Goal: Transaction & Acquisition: Purchase product/service

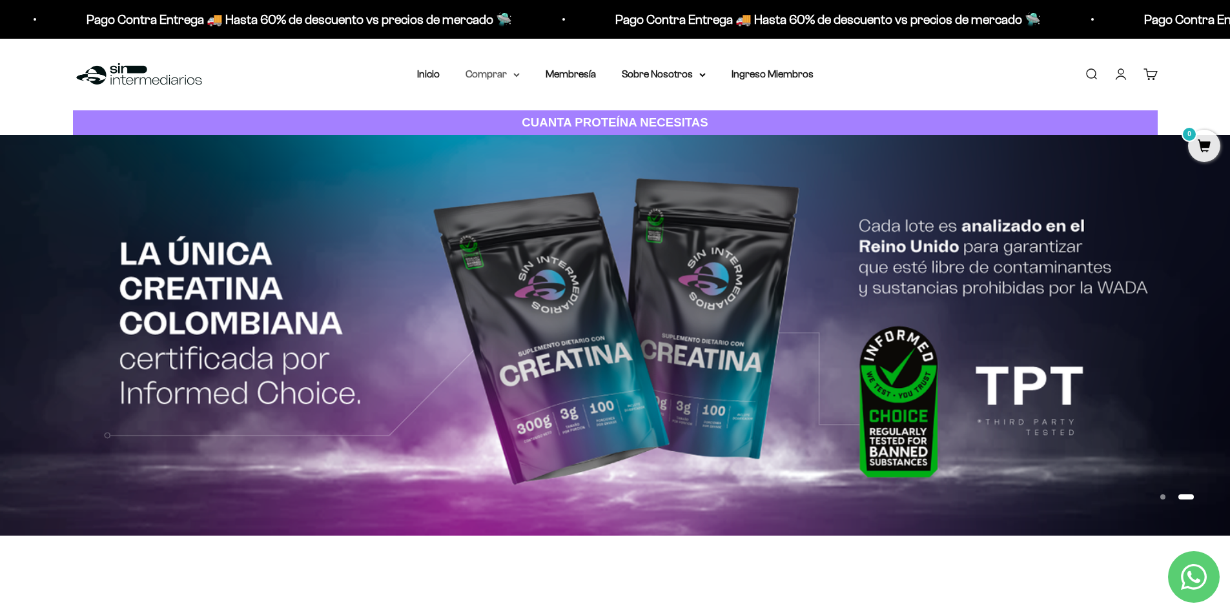
click at [506, 76] on summary "Comprar" at bounding box center [492, 74] width 54 height 17
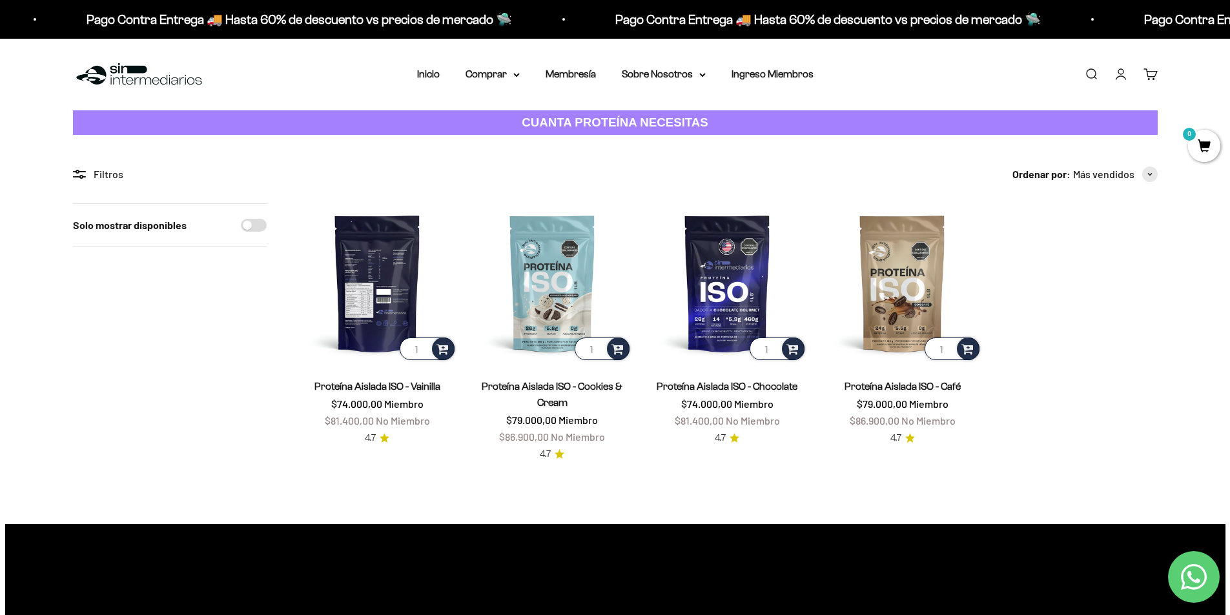
click at [362, 295] on img at bounding box center [377, 282] width 159 height 159
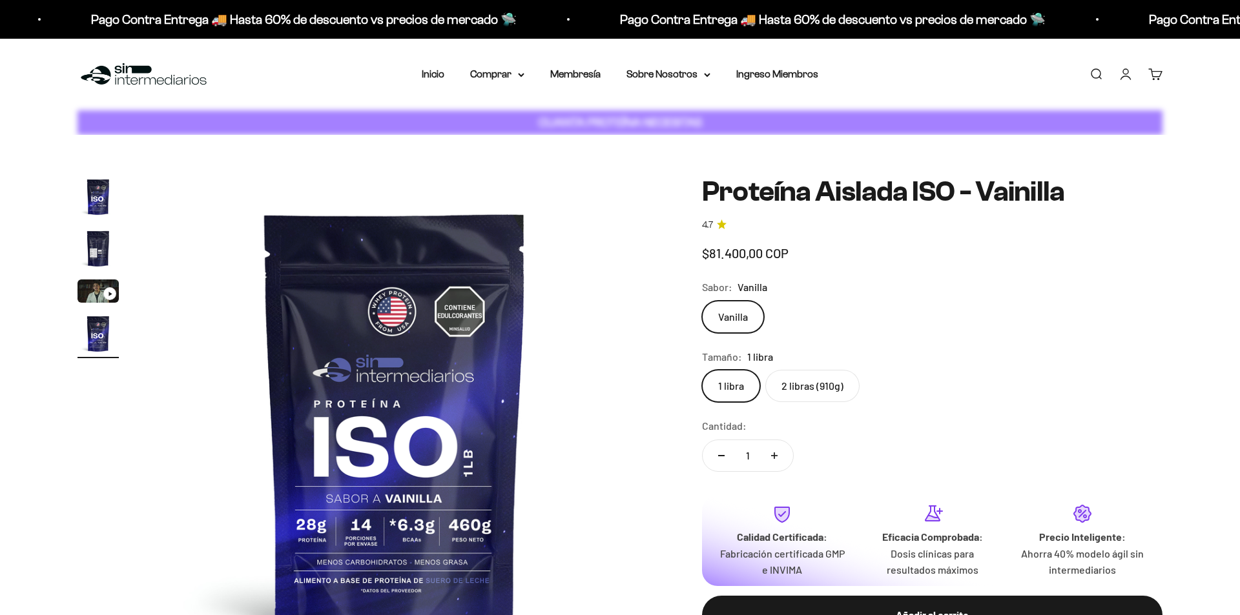
click at [773, 382] on label "2 libras (910g)" at bounding box center [812, 386] width 94 height 32
click at [702, 370] on input "2 libras (910g)" at bounding box center [701, 369] width 1 height 1
radio input "true"
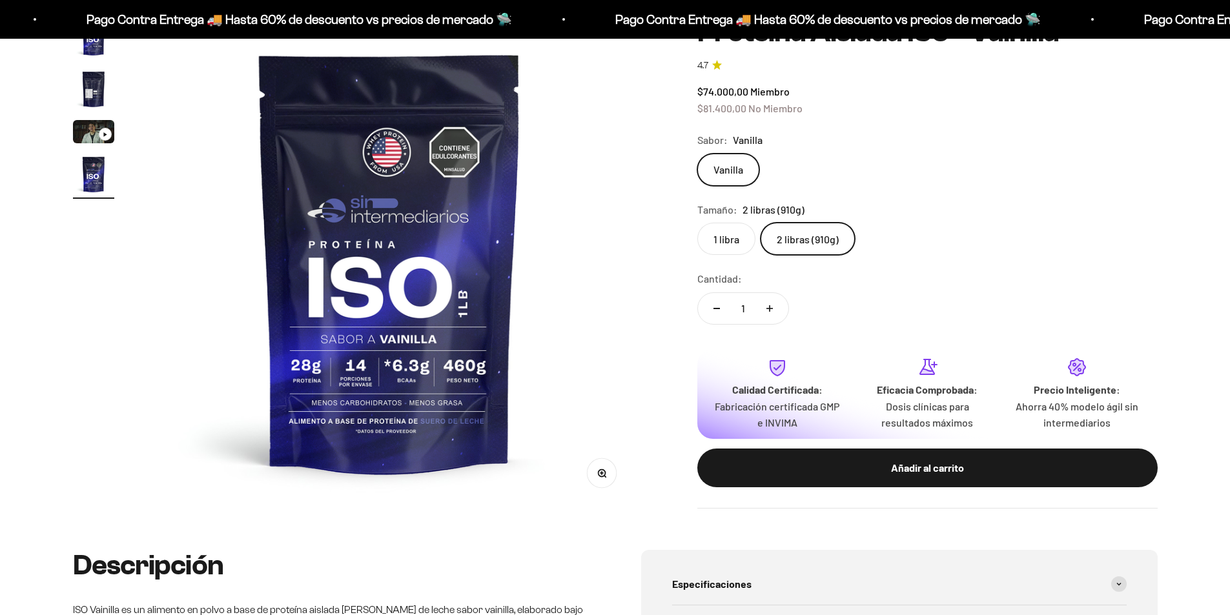
scroll to position [194, 0]
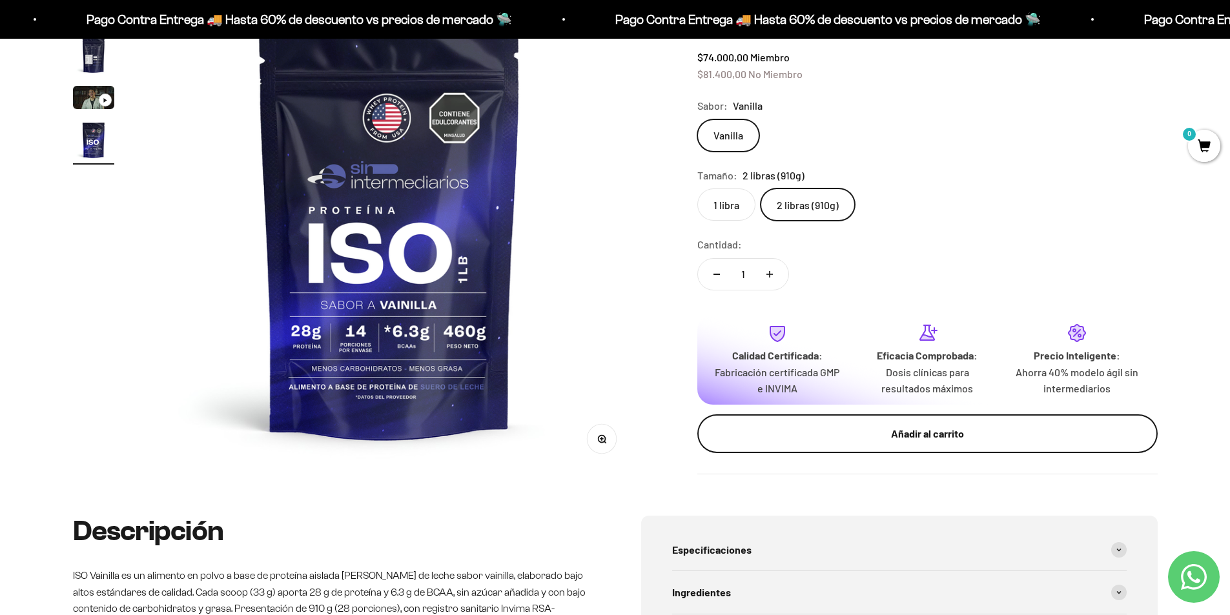
click at [961, 435] on div "Añadir al carrito" at bounding box center [927, 433] width 409 height 17
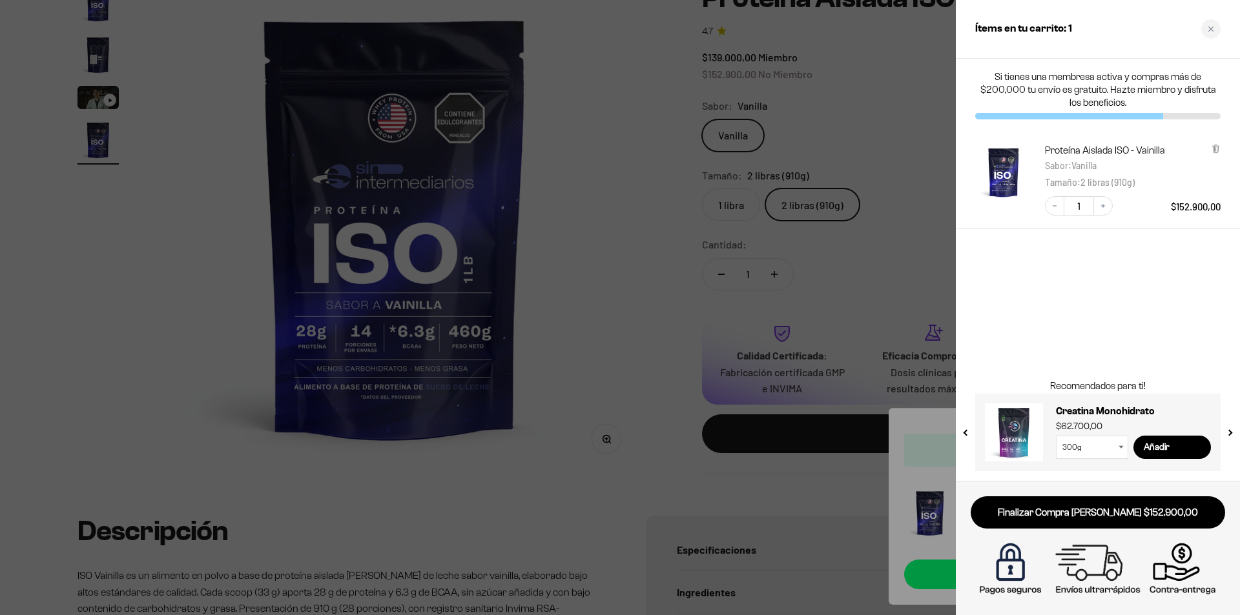
click at [855, 175] on div at bounding box center [620, 307] width 1240 height 615
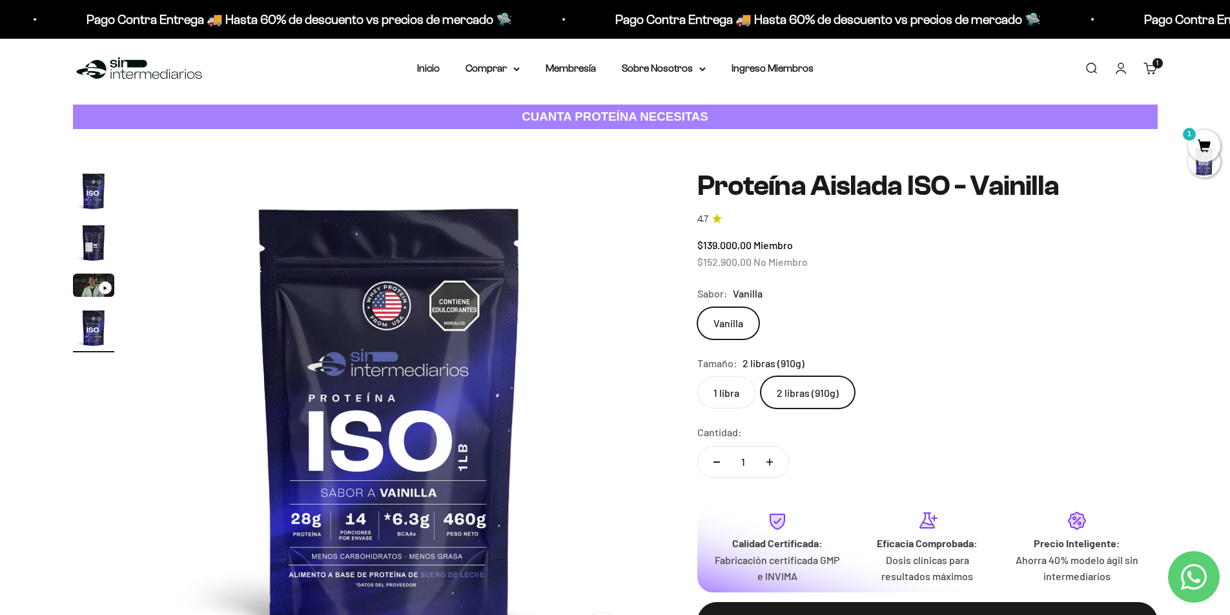
scroll to position [0, 0]
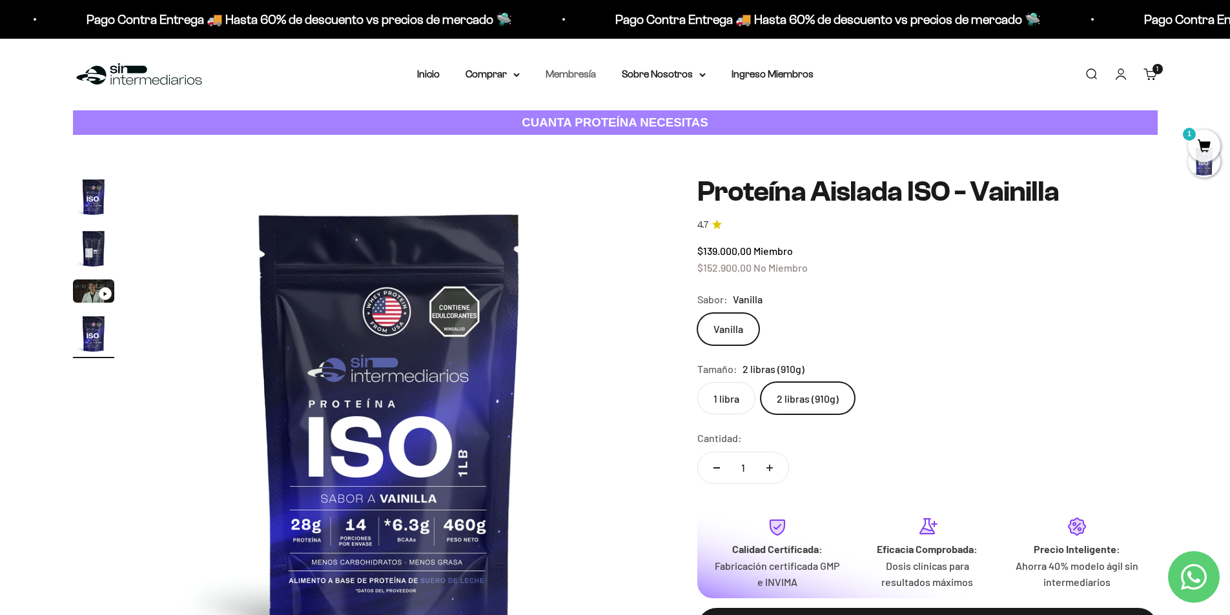
click at [584, 76] on link "Membresía" at bounding box center [571, 73] width 50 height 11
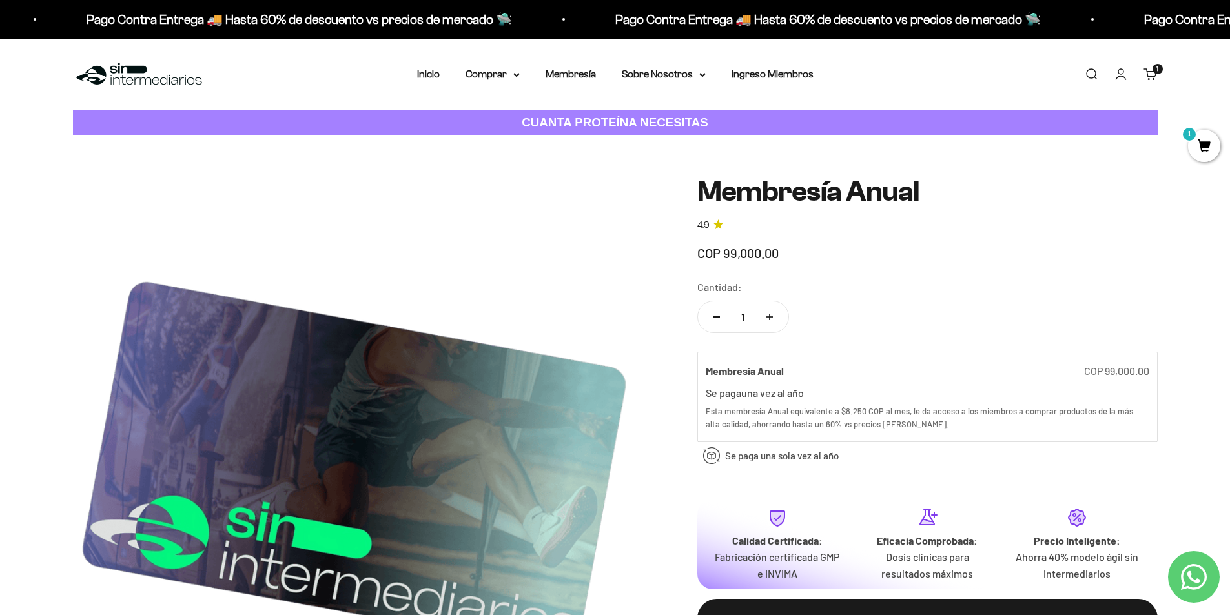
click at [92, 81] on img at bounding box center [139, 75] width 132 height 28
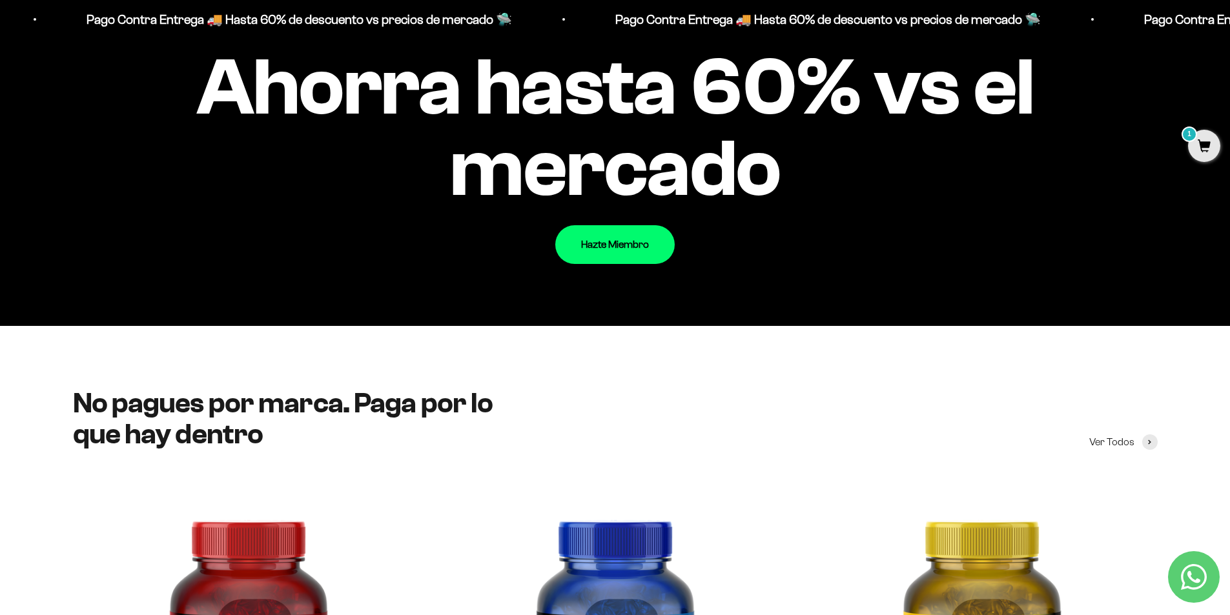
scroll to position [1582, 0]
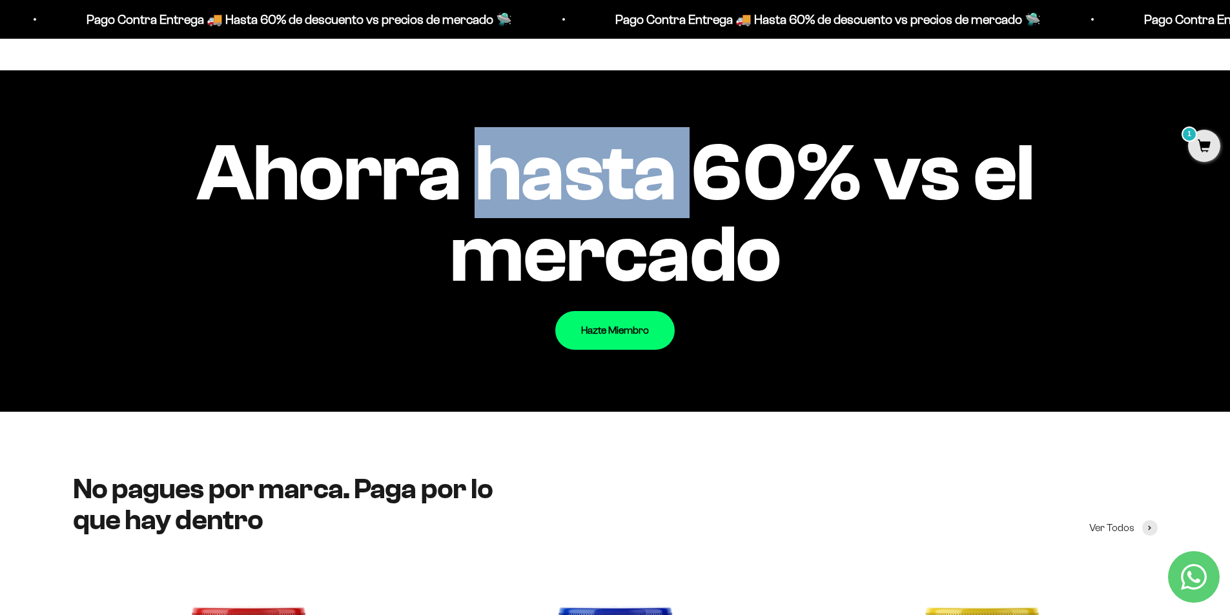
drag, startPoint x: 487, startPoint y: 185, endPoint x: 764, endPoint y: 181, distance: 277.6
click at [737, 181] on impact-text "Ahorra hasta 60% vs el mercado" at bounding box center [615, 213] width 1085 height 163
click at [764, 181] on impact-text "Ahorra hasta 60% vs el mercado" at bounding box center [615, 213] width 1085 height 163
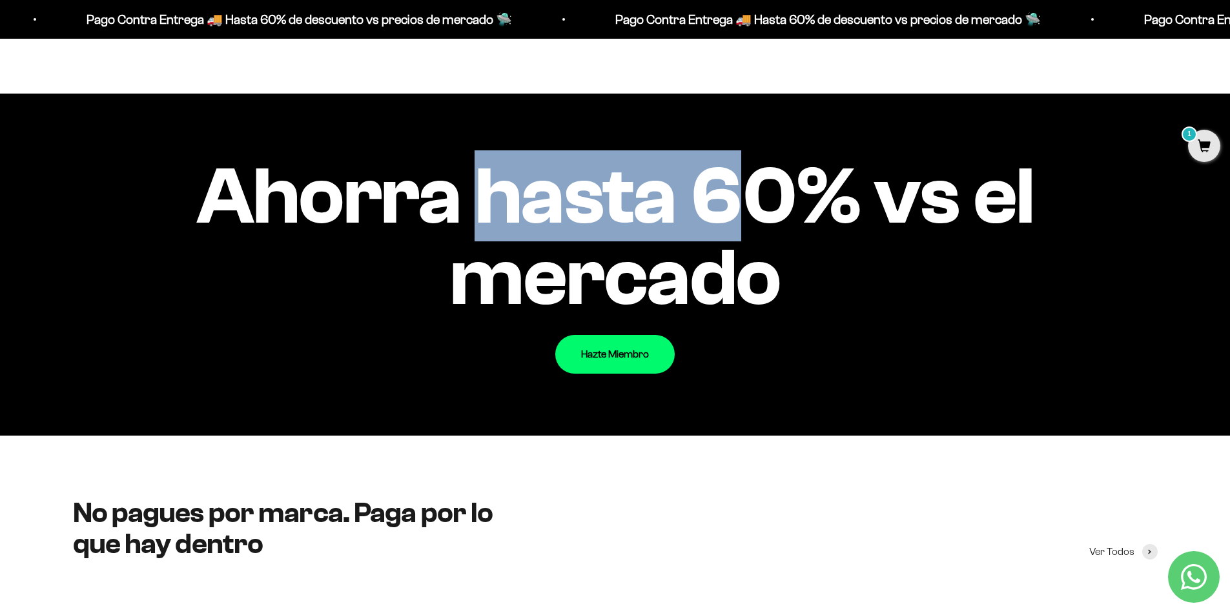
scroll to position [1518, 0]
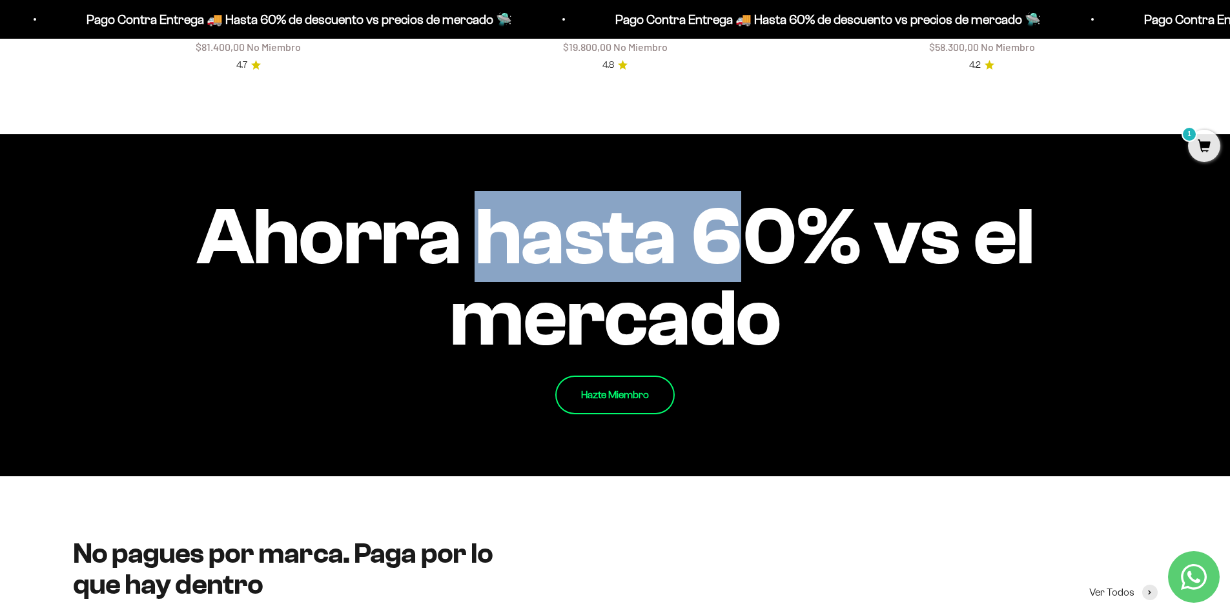
click at [617, 391] on link "Hazte Miembro" at bounding box center [614, 395] width 119 height 39
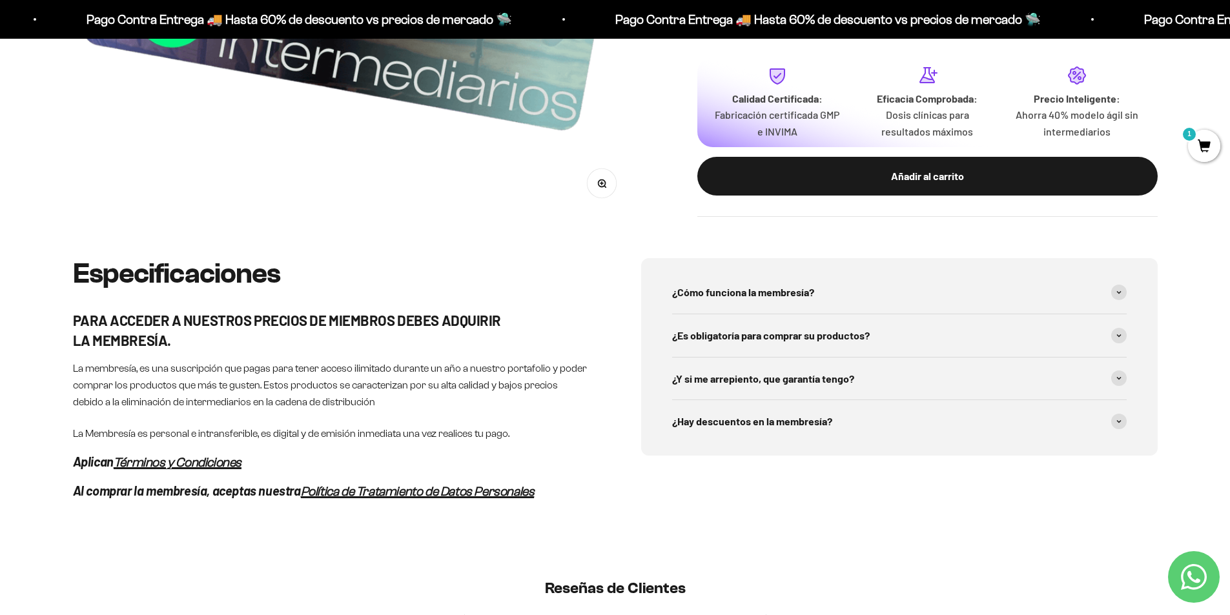
scroll to position [516, 0]
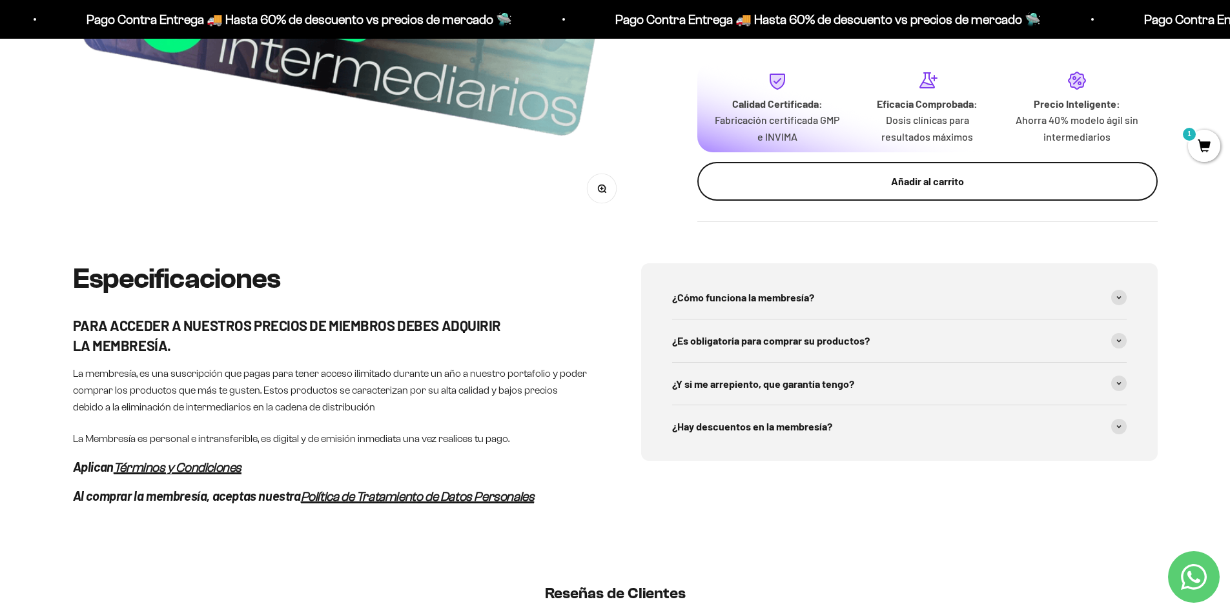
click at [921, 188] on div "Añadir al carrito" at bounding box center [927, 182] width 409 height 17
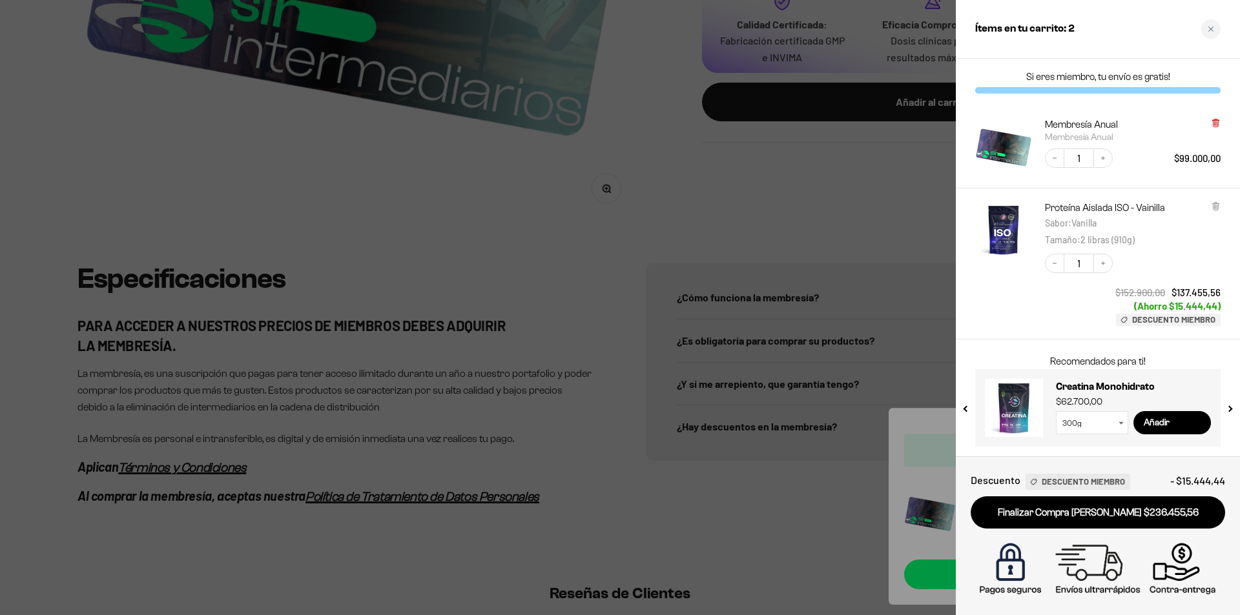
click at [1220, 123] on icon at bounding box center [1216, 123] width 10 height 10
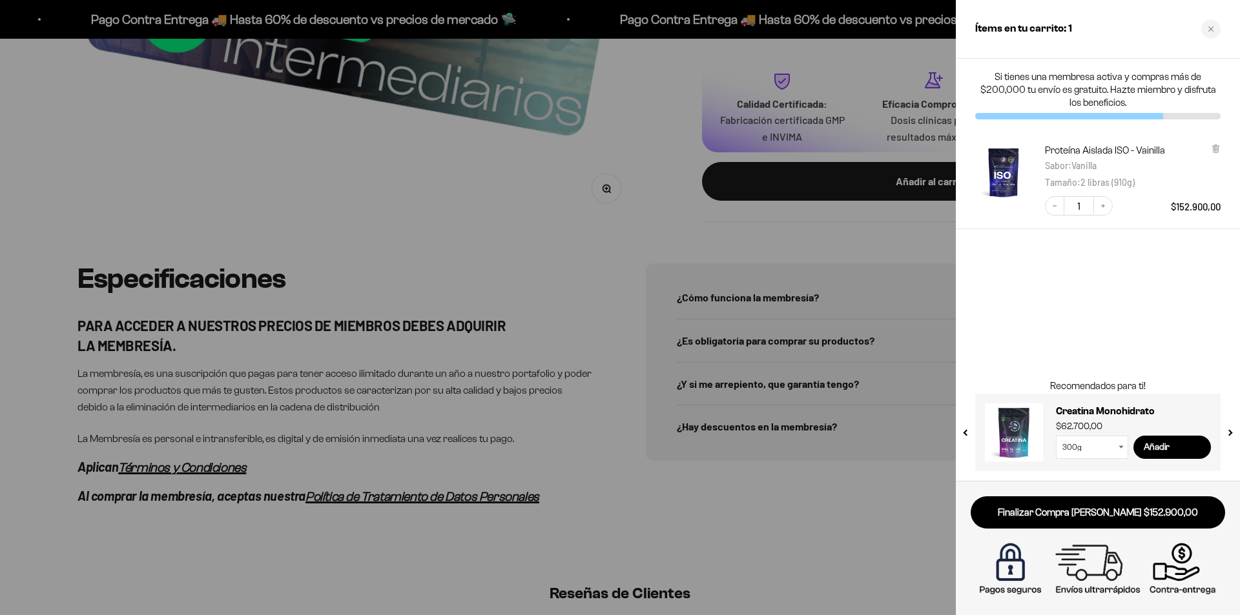
click at [825, 321] on div at bounding box center [620, 307] width 1240 height 615
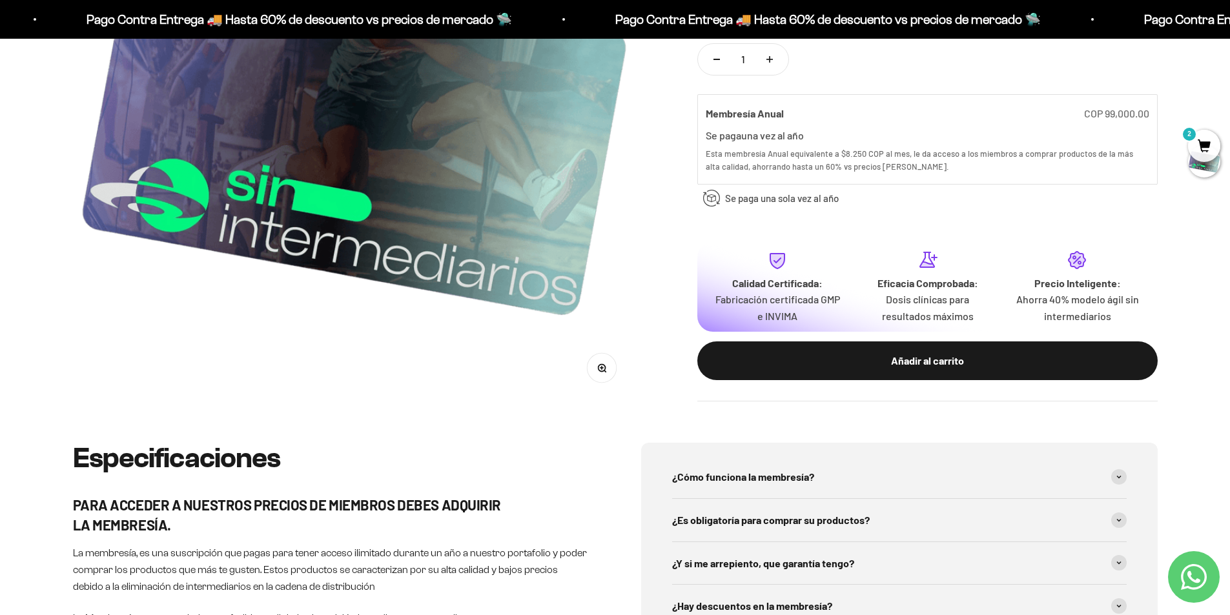
scroll to position [0, 0]
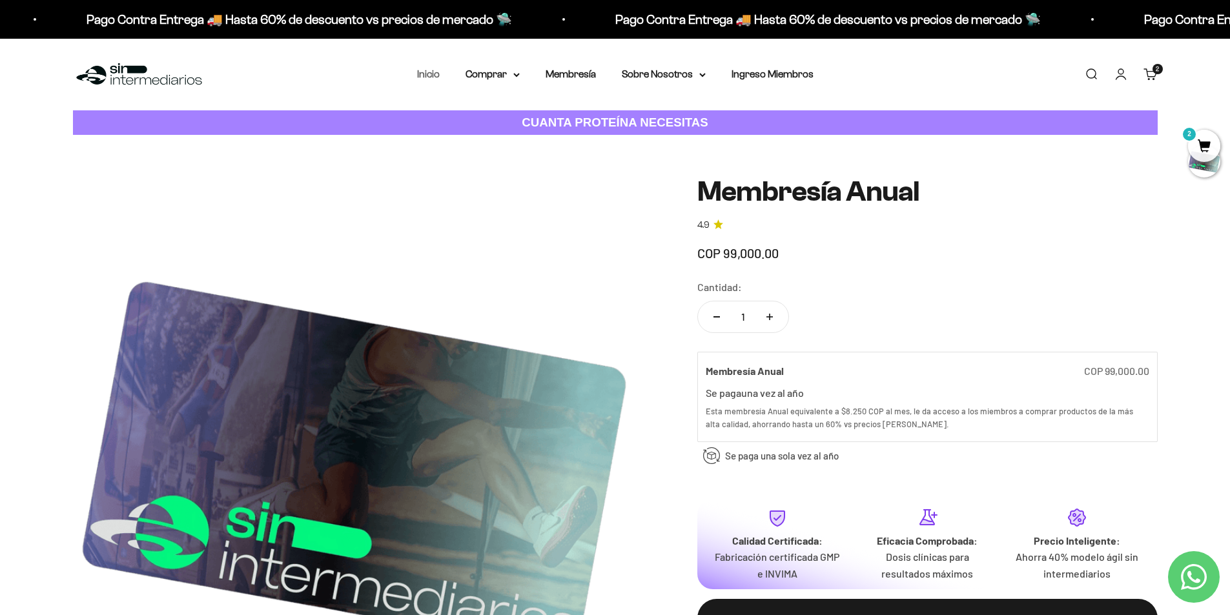
click at [429, 73] on link "Inicio" at bounding box center [428, 73] width 23 height 11
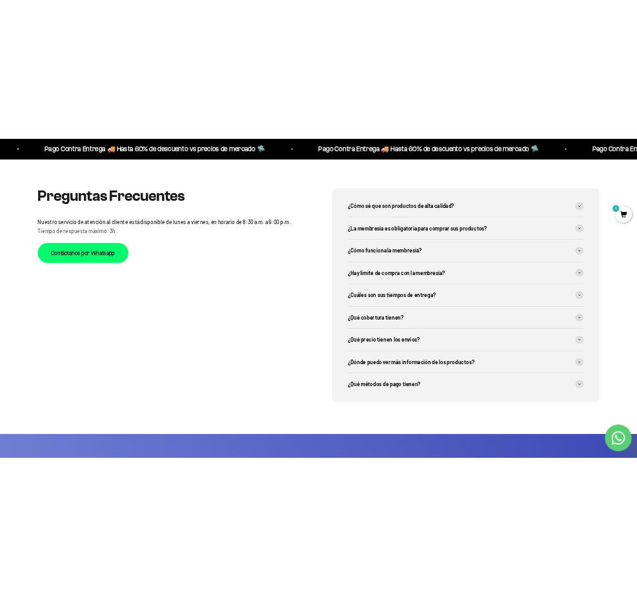
scroll to position [3519, 0]
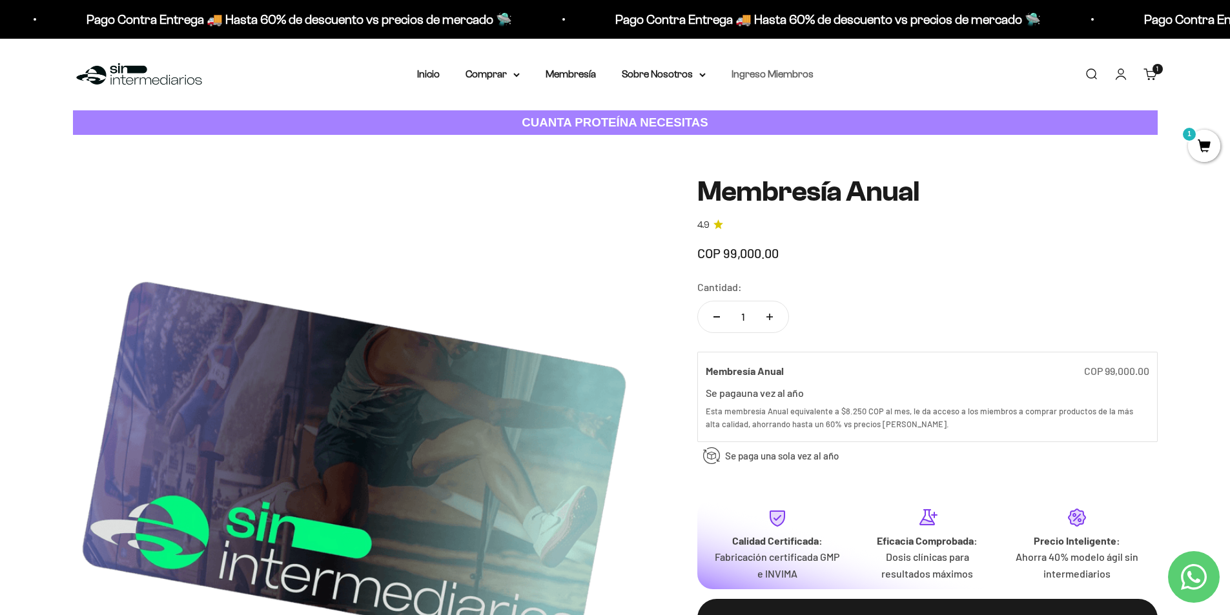
click at [746, 79] on link "Ingreso Miembros" at bounding box center [772, 73] width 82 height 11
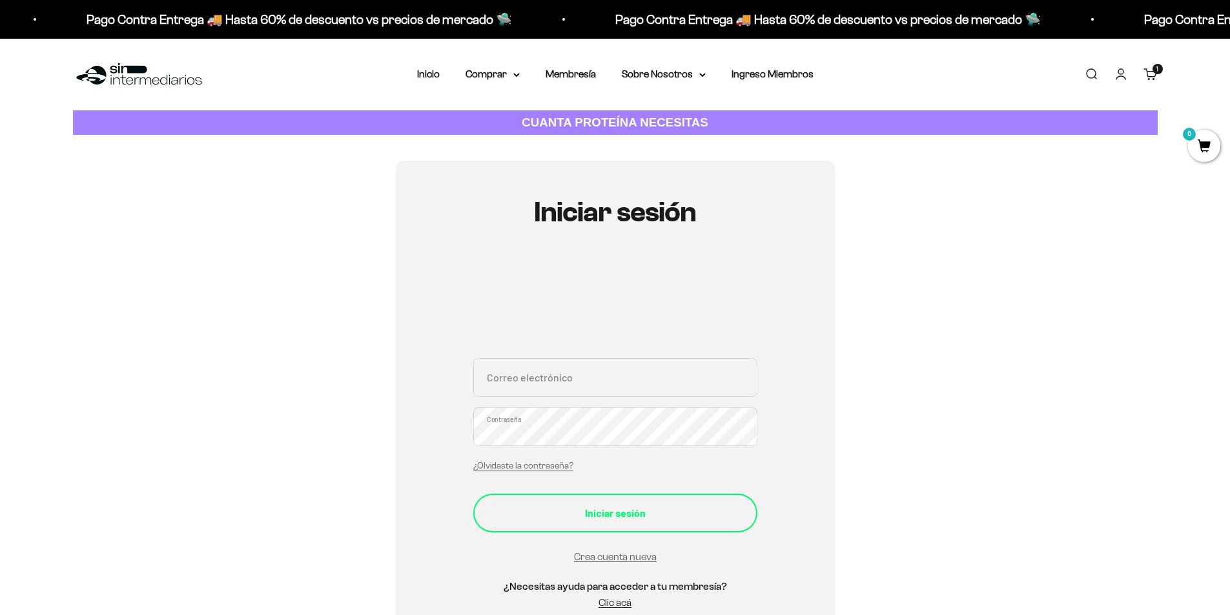
type input "[EMAIL_ADDRESS][DOMAIN_NAME]"
click at [612, 500] on button "Iniciar sesión" at bounding box center [615, 513] width 284 height 39
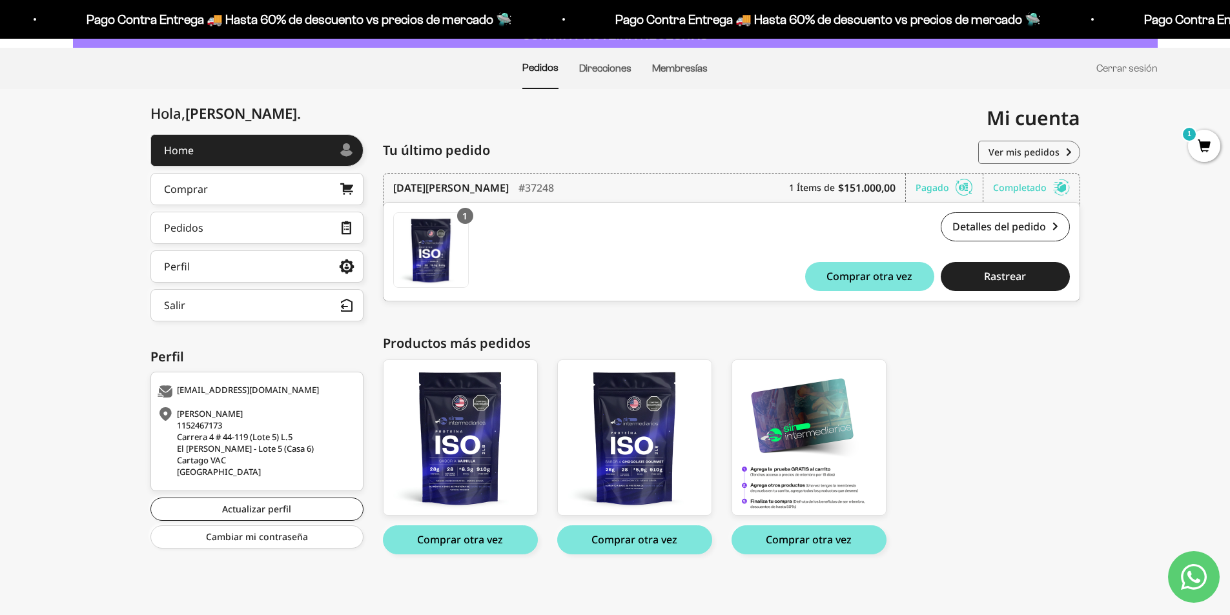
scroll to position [88, 0]
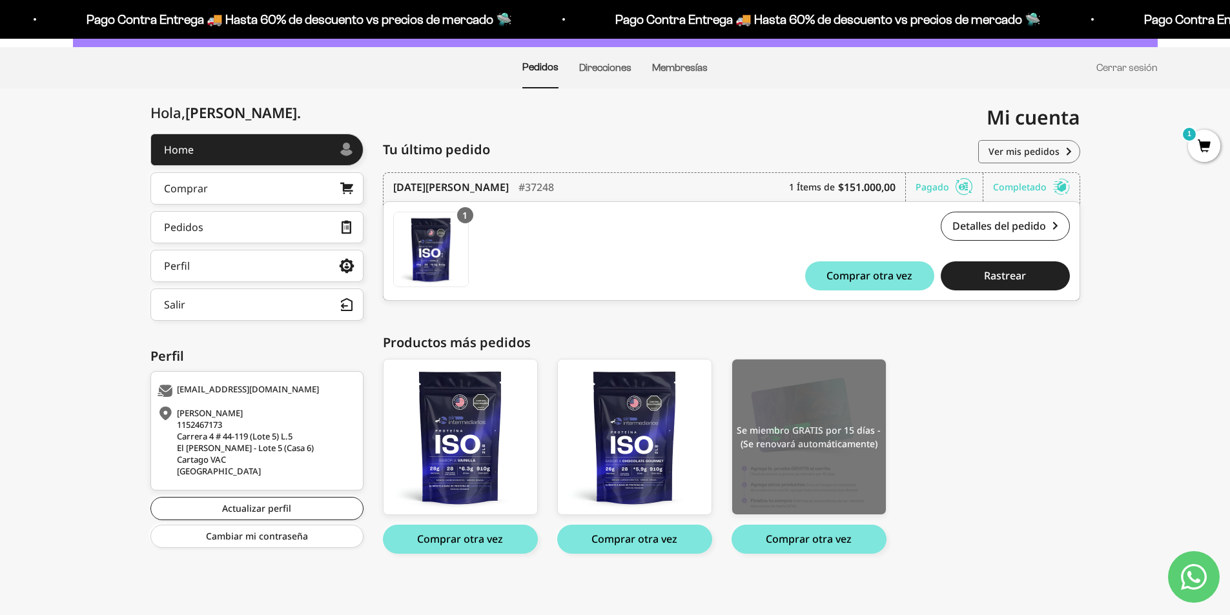
click at [870, 444] on img at bounding box center [809, 437] width 154 height 155
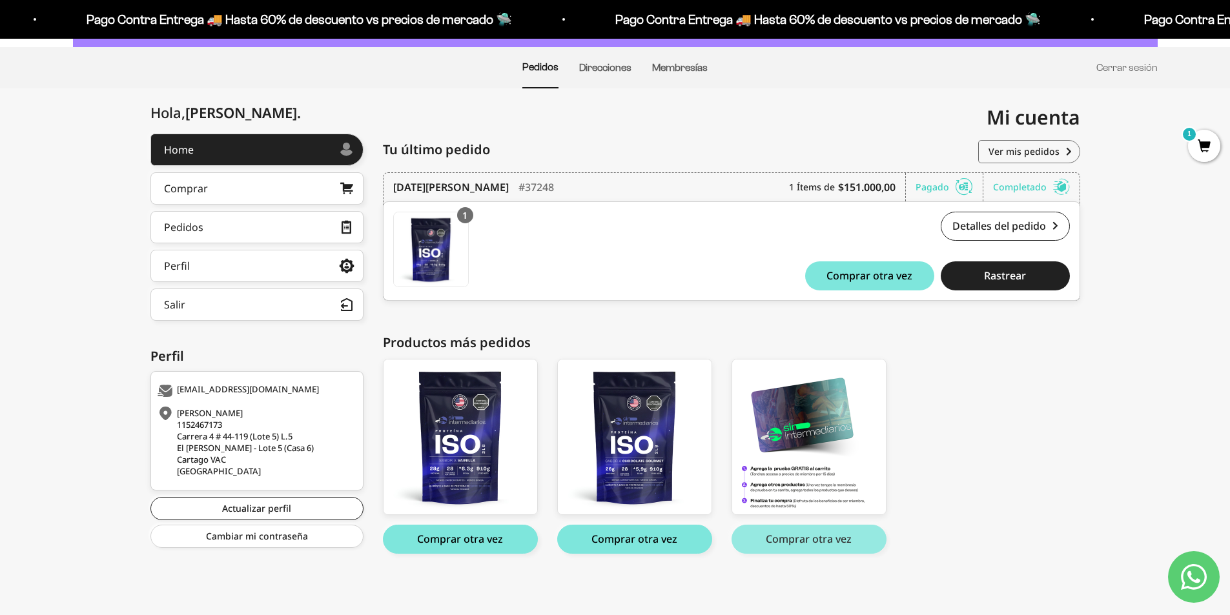
click at [843, 543] on button "Comprar otra vez" at bounding box center [808, 539] width 155 height 29
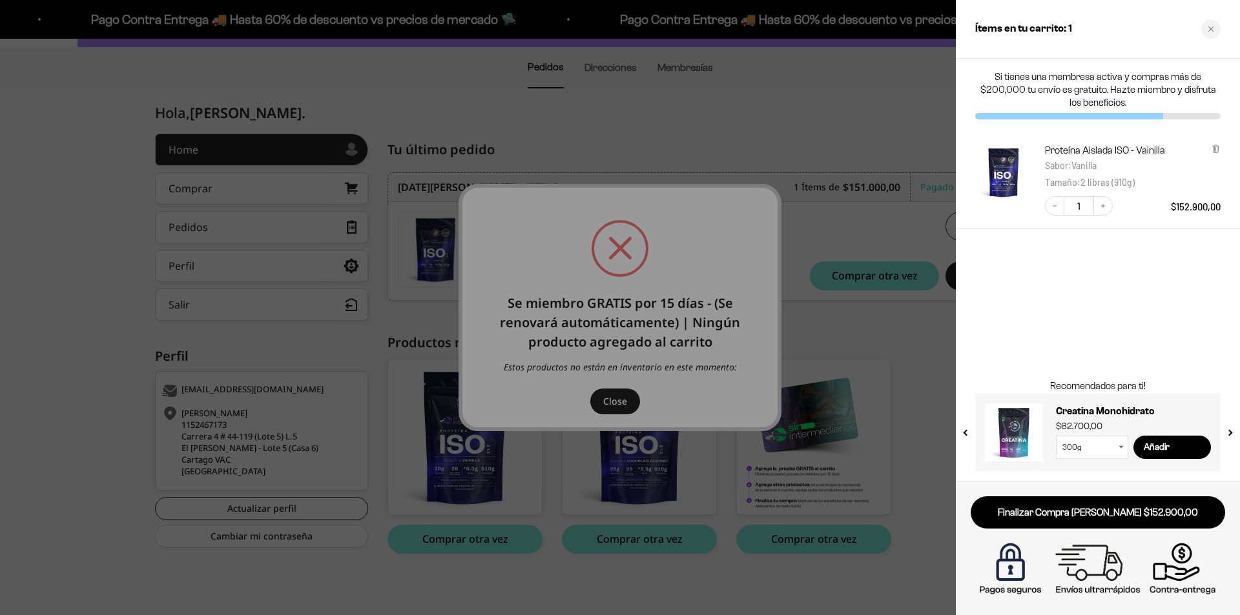
click at [898, 362] on div at bounding box center [620, 307] width 1240 height 615
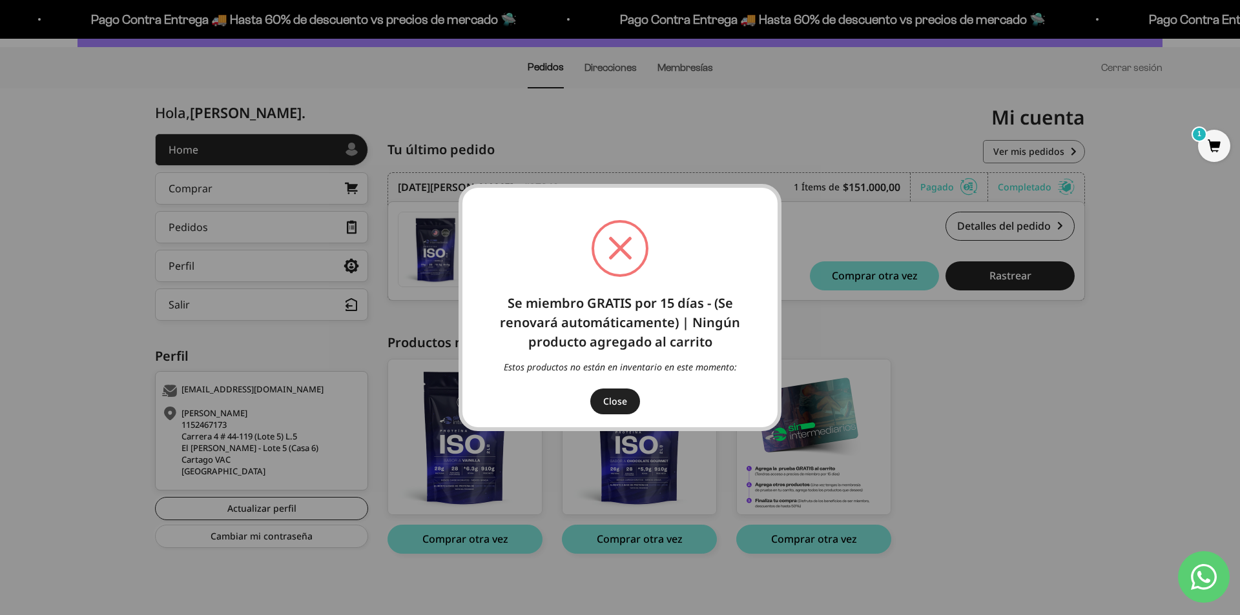
click at [634, 407] on button "Close" at bounding box center [615, 402] width 50 height 26
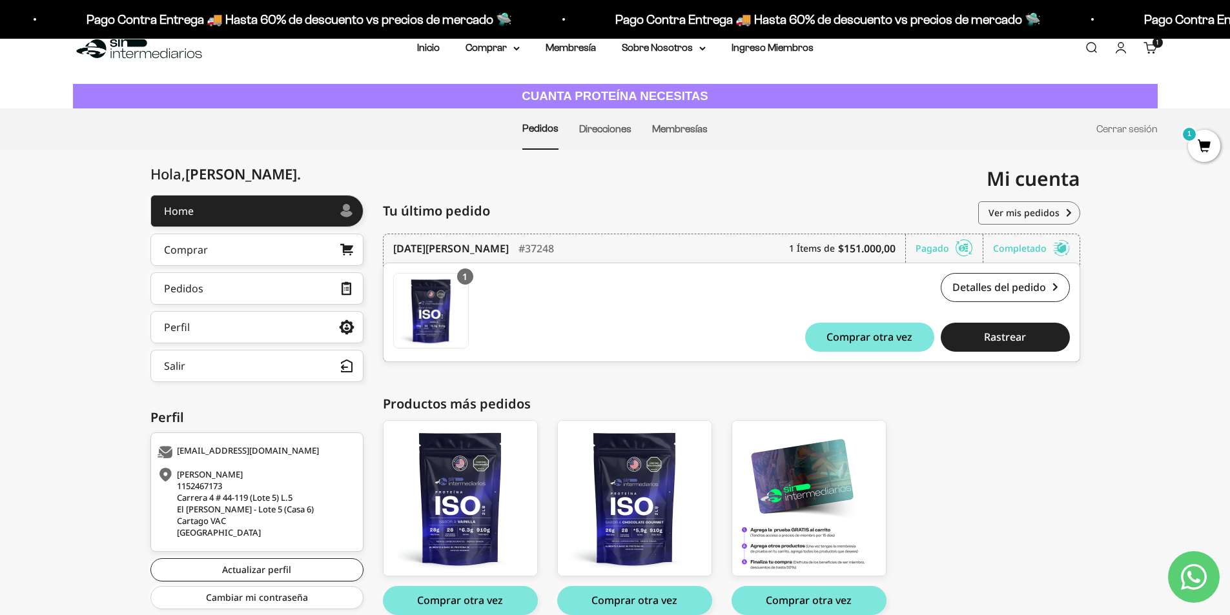
scroll to position [23, 0]
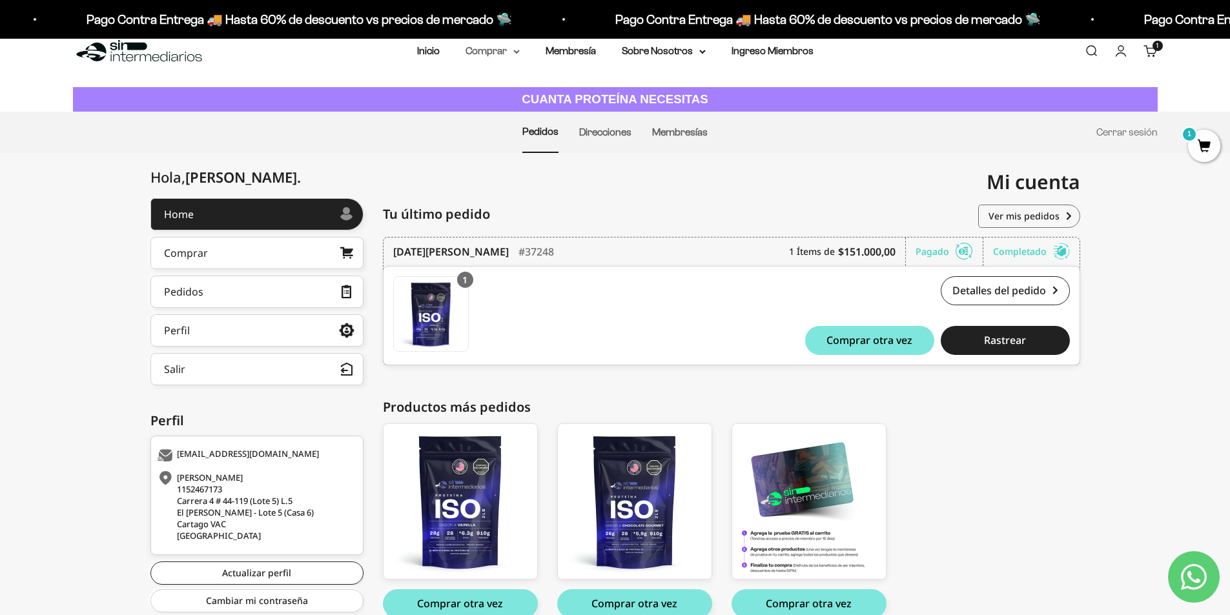
click at [509, 56] on summary "Comprar" at bounding box center [492, 51] width 54 height 17
click at [538, 95] on summary "Proteínas" at bounding box center [526, 92] width 107 height 17
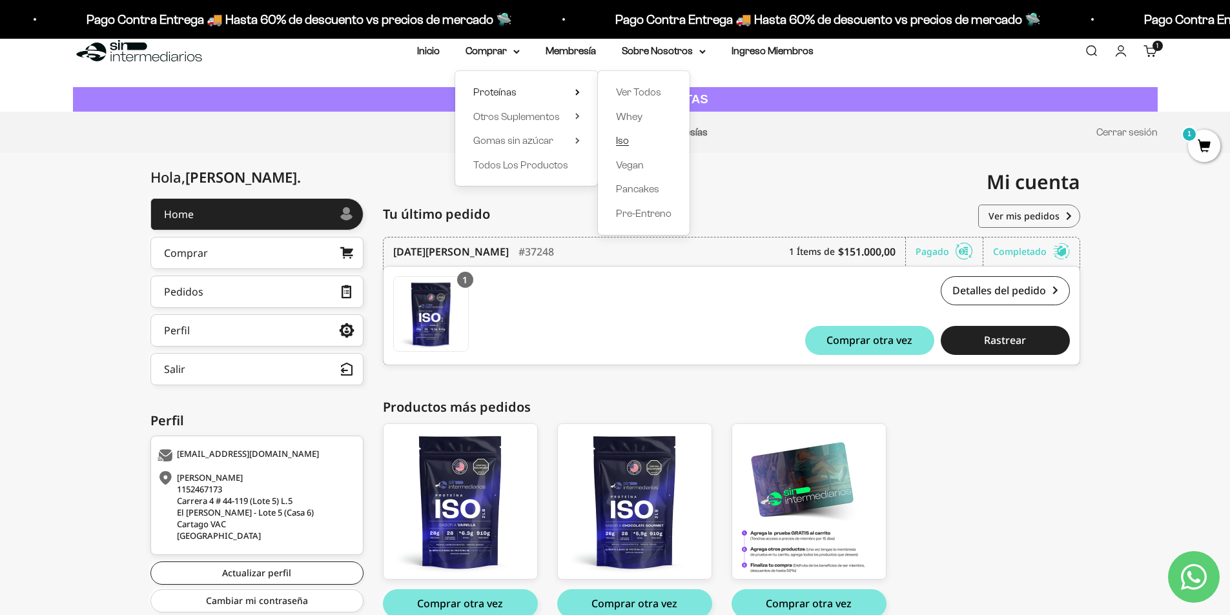
click at [628, 138] on span "Iso" at bounding box center [622, 140] width 13 height 11
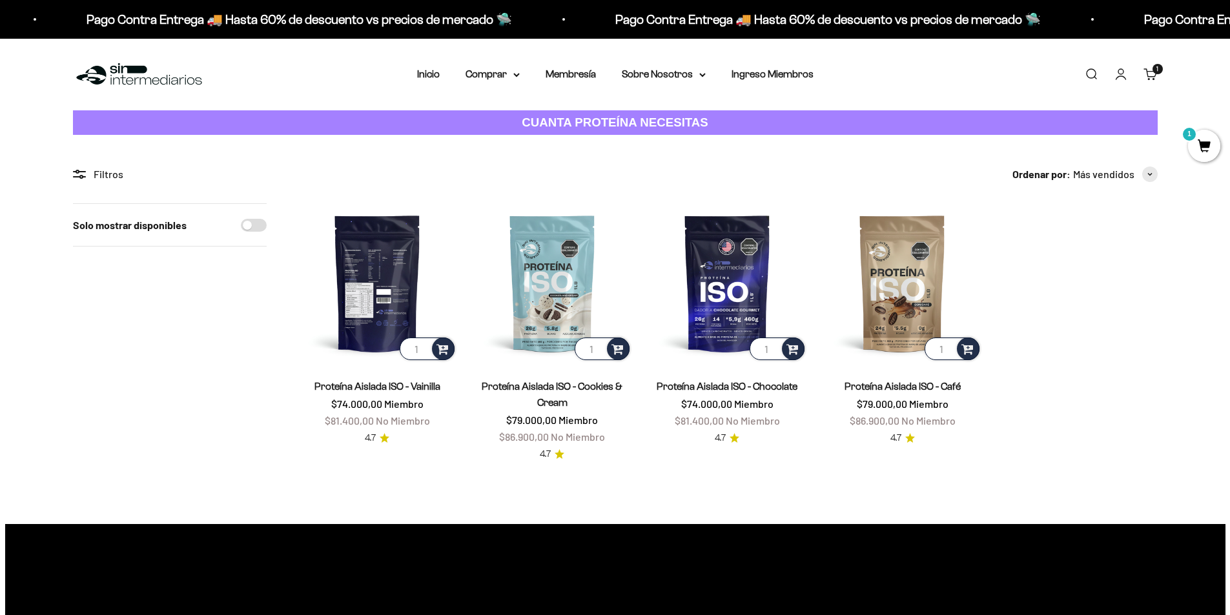
click at [396, 263] on img at bounding box center [377, 282] width 159 height 159
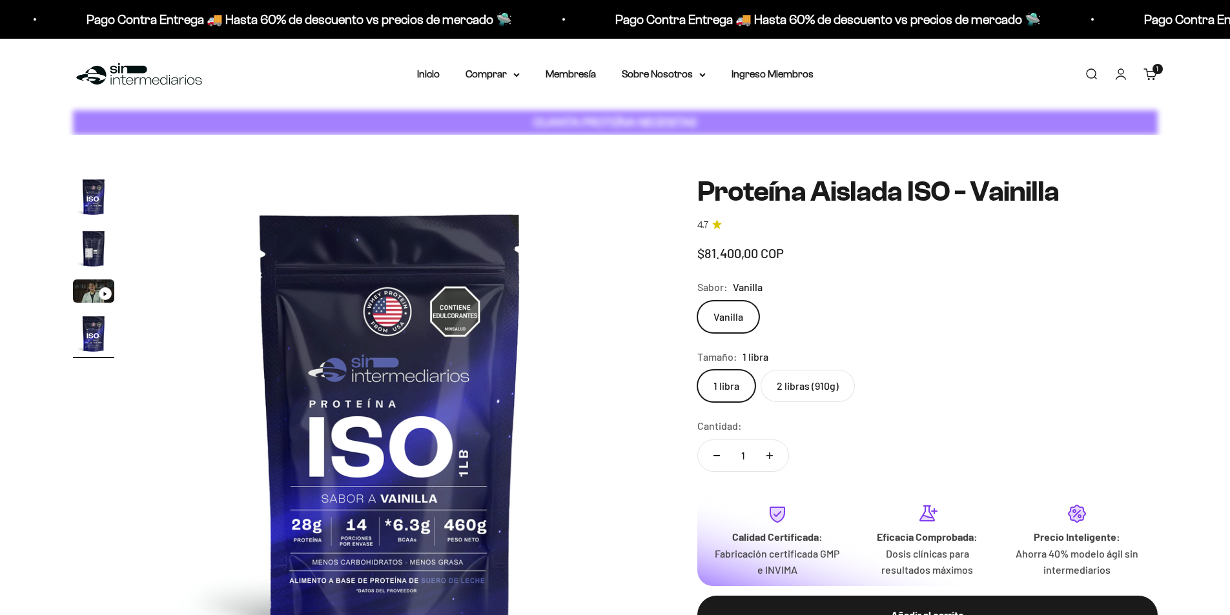
scroll to position [0, 1517]
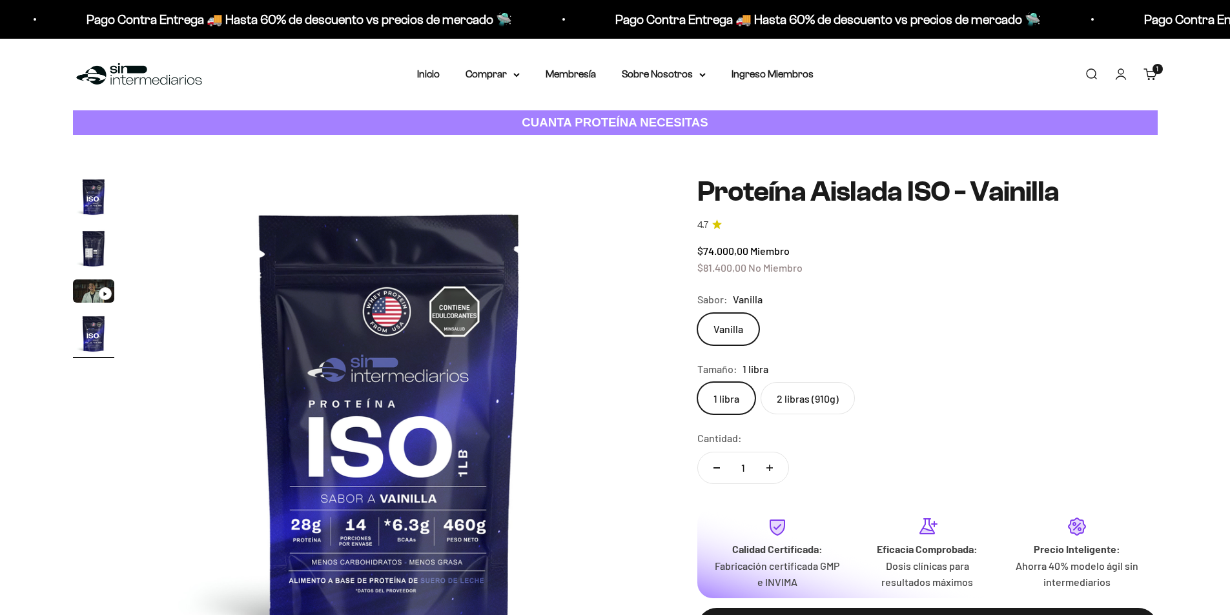
click at [808, 389] on label "2 libras (910g)" at bounding box center [808, 398] width 94 height 32
click at [697, 382] on input "2 libras (910g)" at bounding box center [697, 382] width 1 height 1
radio input "true"
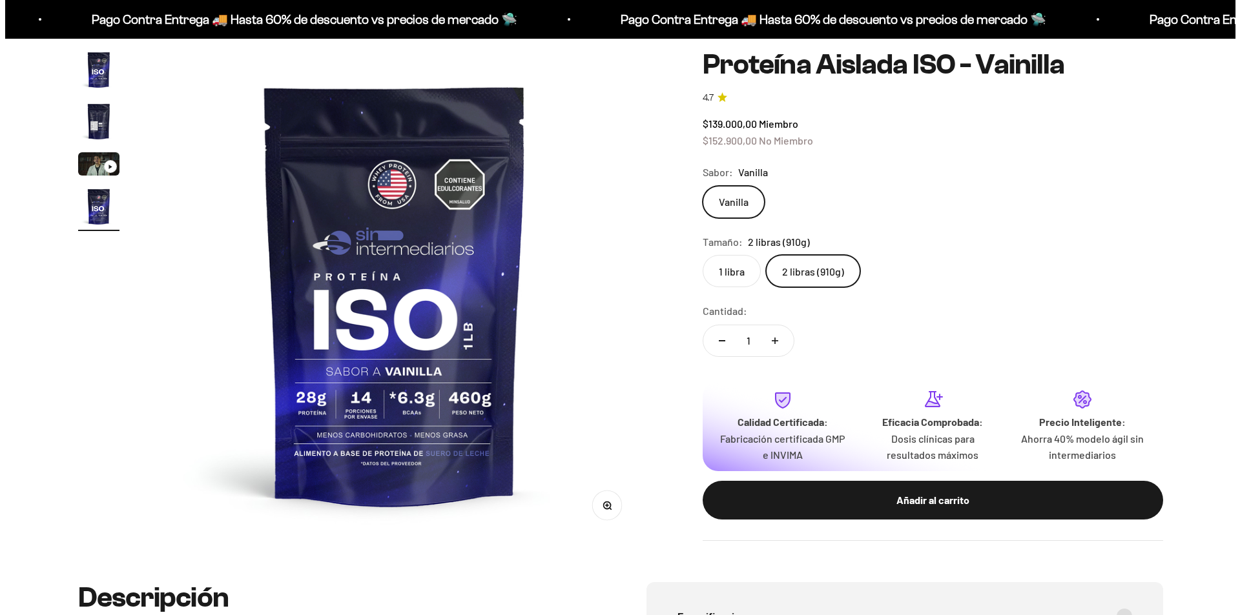
scroll to position [129, 0]
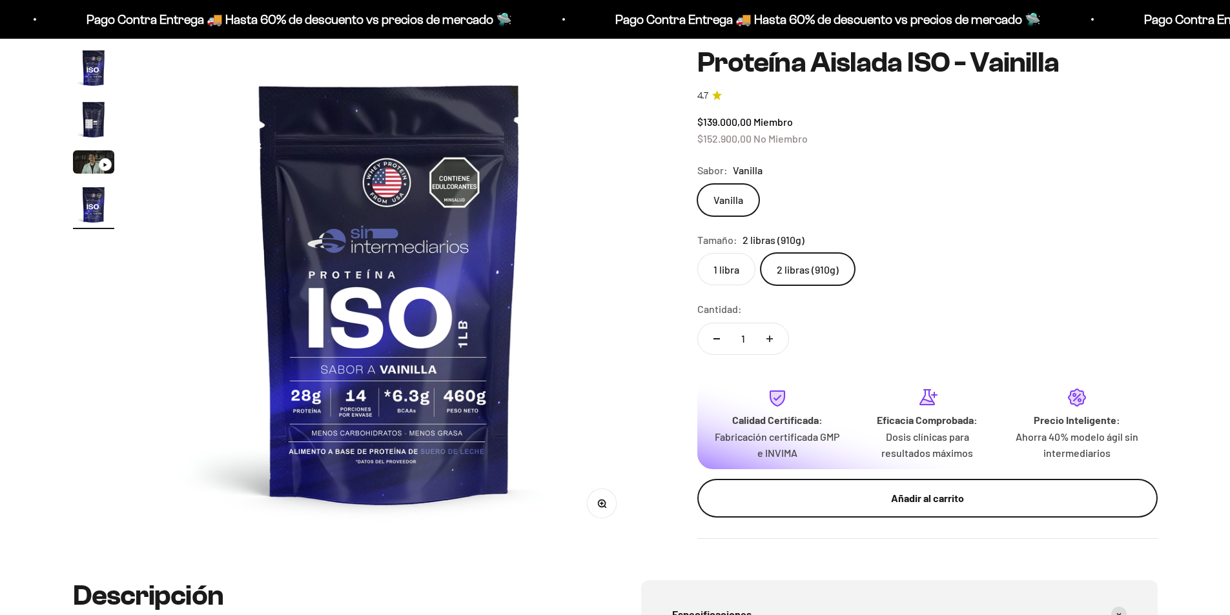
click at [912, 507] on button "Añadir al carrito" at bounding box center [927, 498] width 460 height 39
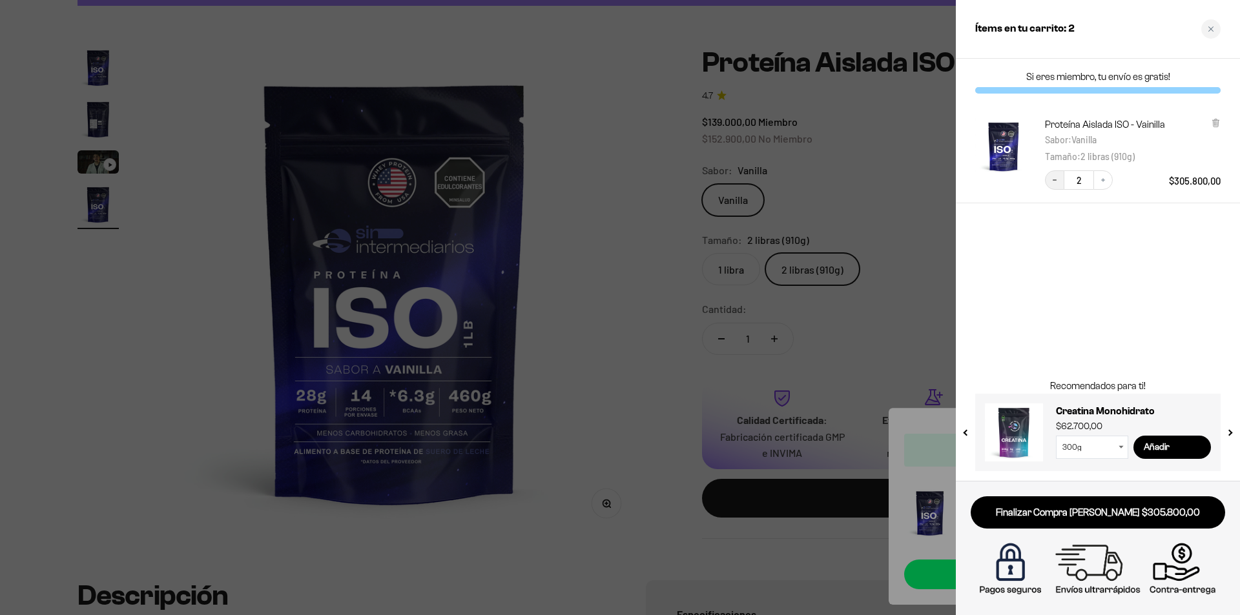
click at [1054, 183] on icon "Decrease quantity" at bounding box center [1054, 180] width 8 height 8
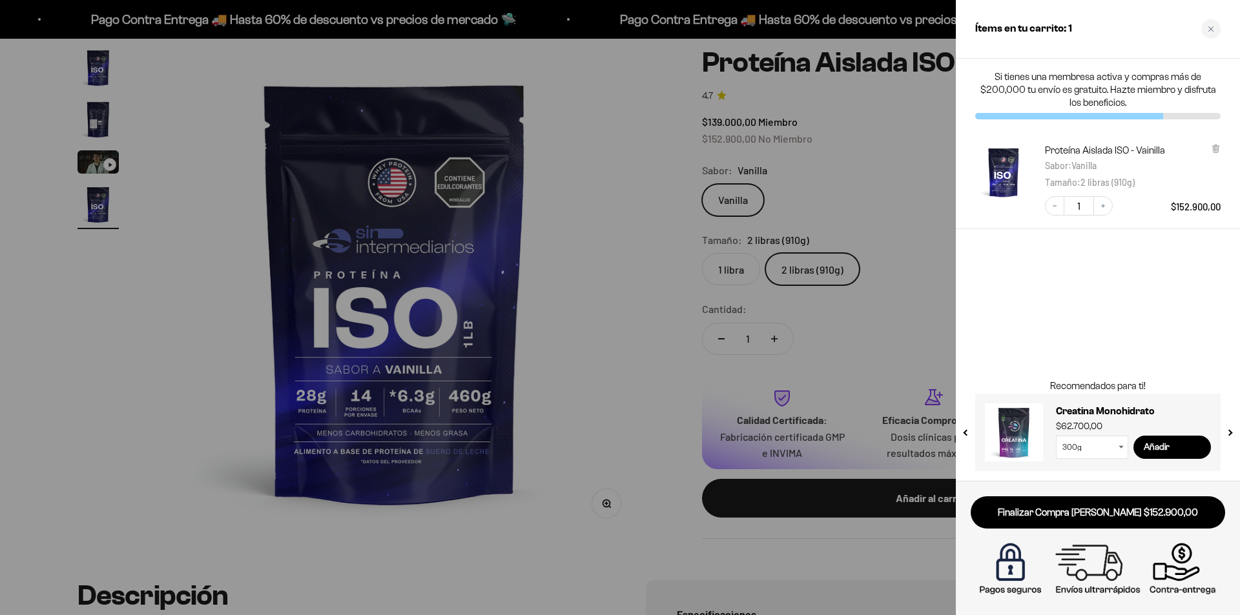
click at [1167, 358] on div "Si tienes una membresa activa y compras más de $200,000 tu envío es gratuito. H…" at bounding box center [1097, 270] width 284 height 422
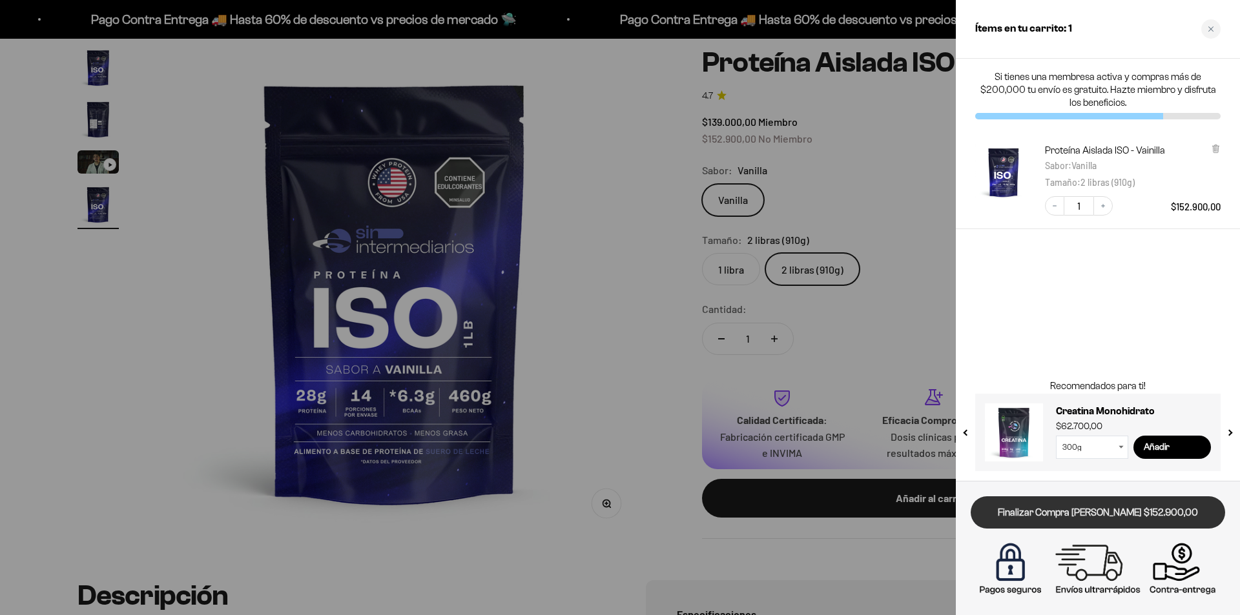
click at [1070, 519] on link "Finalizar Compra [PERSON_NAME] $152.900,00" at bounding box center [1097, 512] width 254 height 33
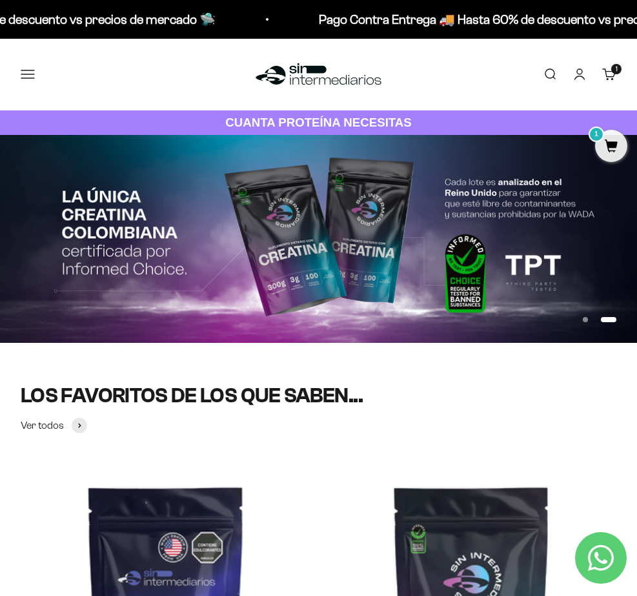
click at [573, 80] on link "Cuenta" at bounding box center [580, 74] width 14 height 14
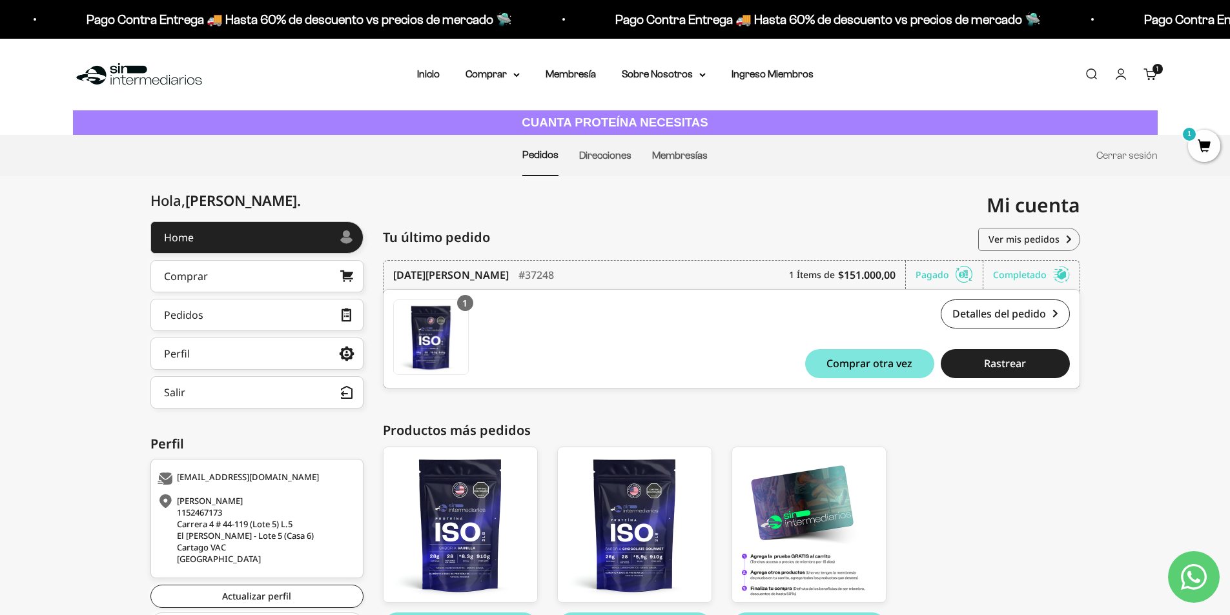
click at [646, 145] on span "1" at bounding box center [1204, 146] width 32 height 32
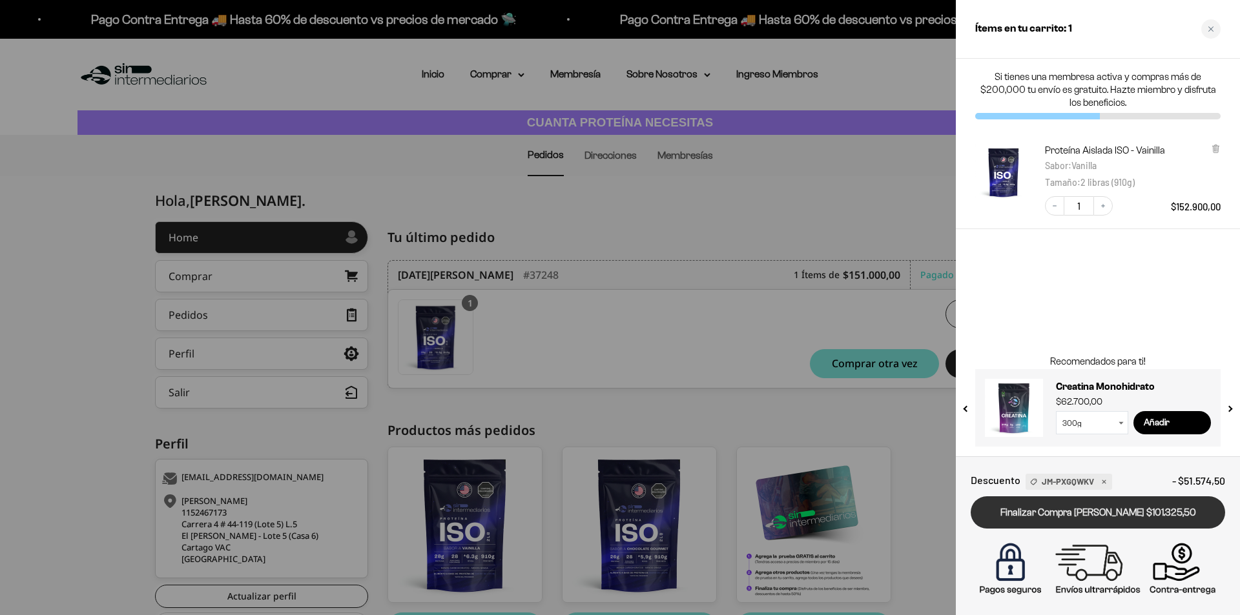
click at [646, 518] on link "Finalizar Compra [PERSON_NAME] $101.325,50" at bounding box center [1097, 512] width 254 height 33
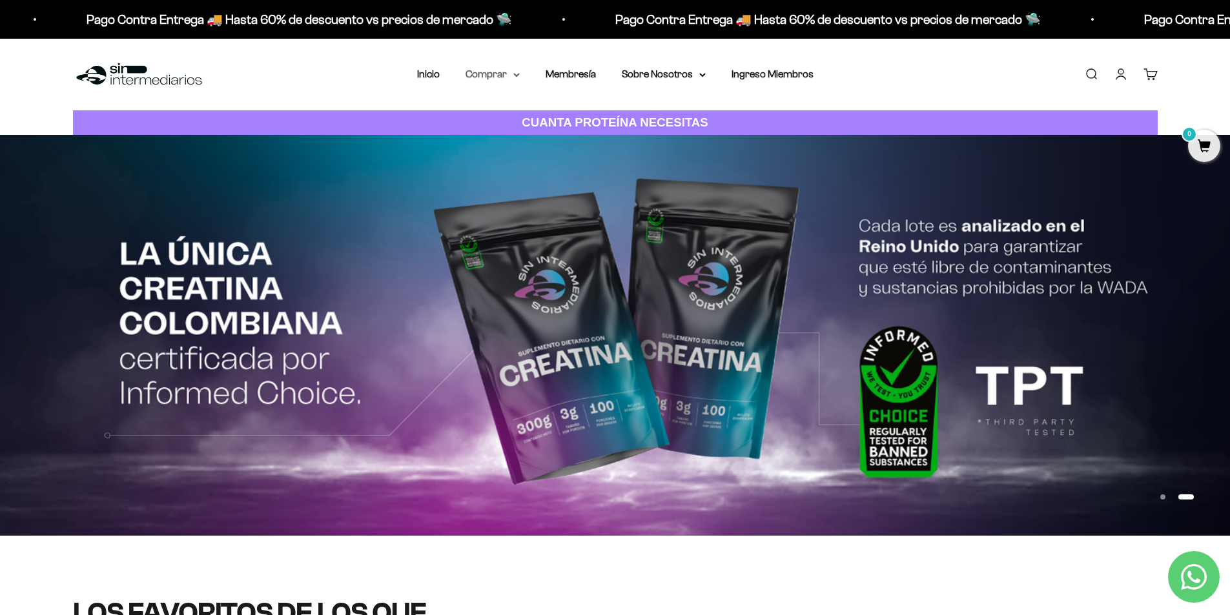
click at [503, 76] on summary "Comprar" at bounding box center [492, 74] width 54 height 17
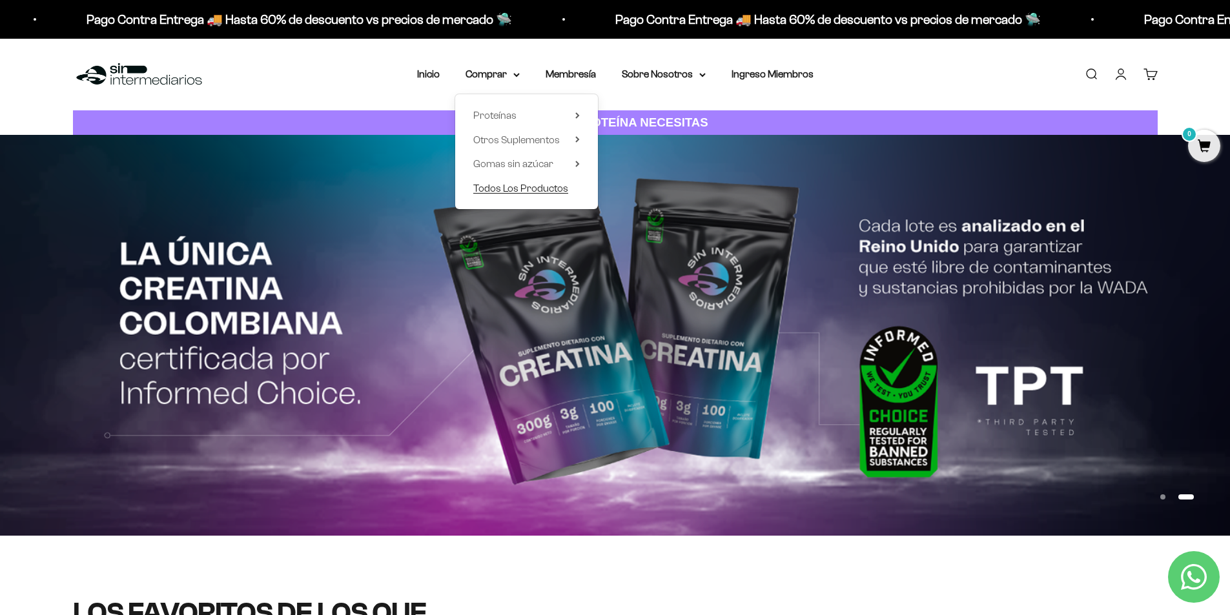
click at [507, 188] on span "Todos Los Productos" at bounding box center [520, 188] width 95 height 11
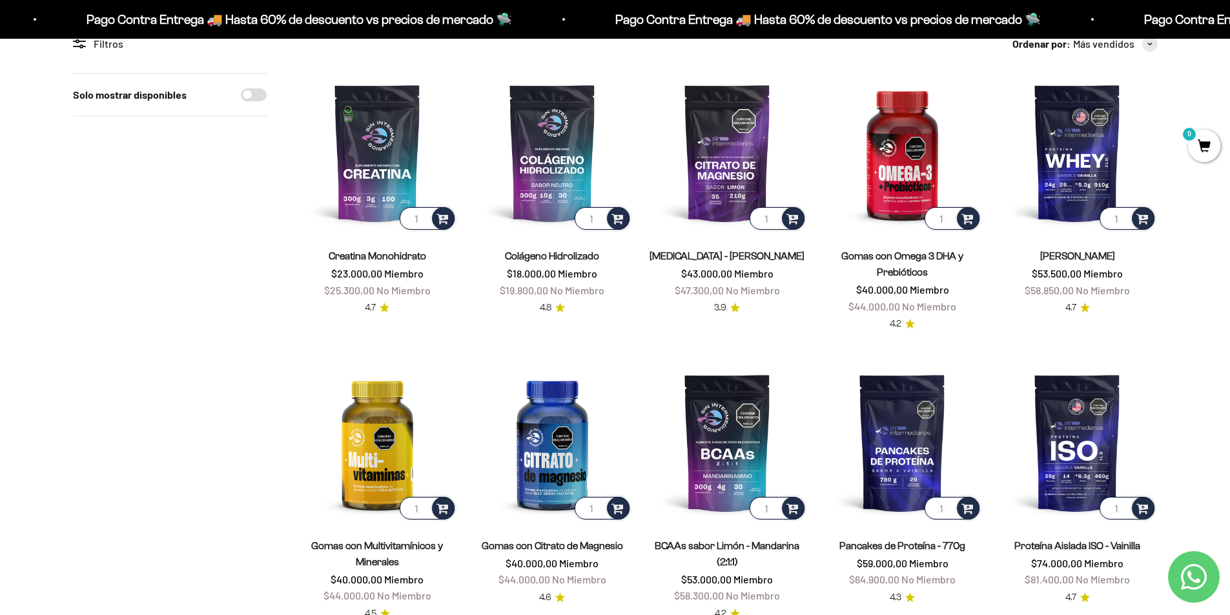
scroll to position [129, 0]
